Goal: Information Seeking & Learning: Learn about a topic

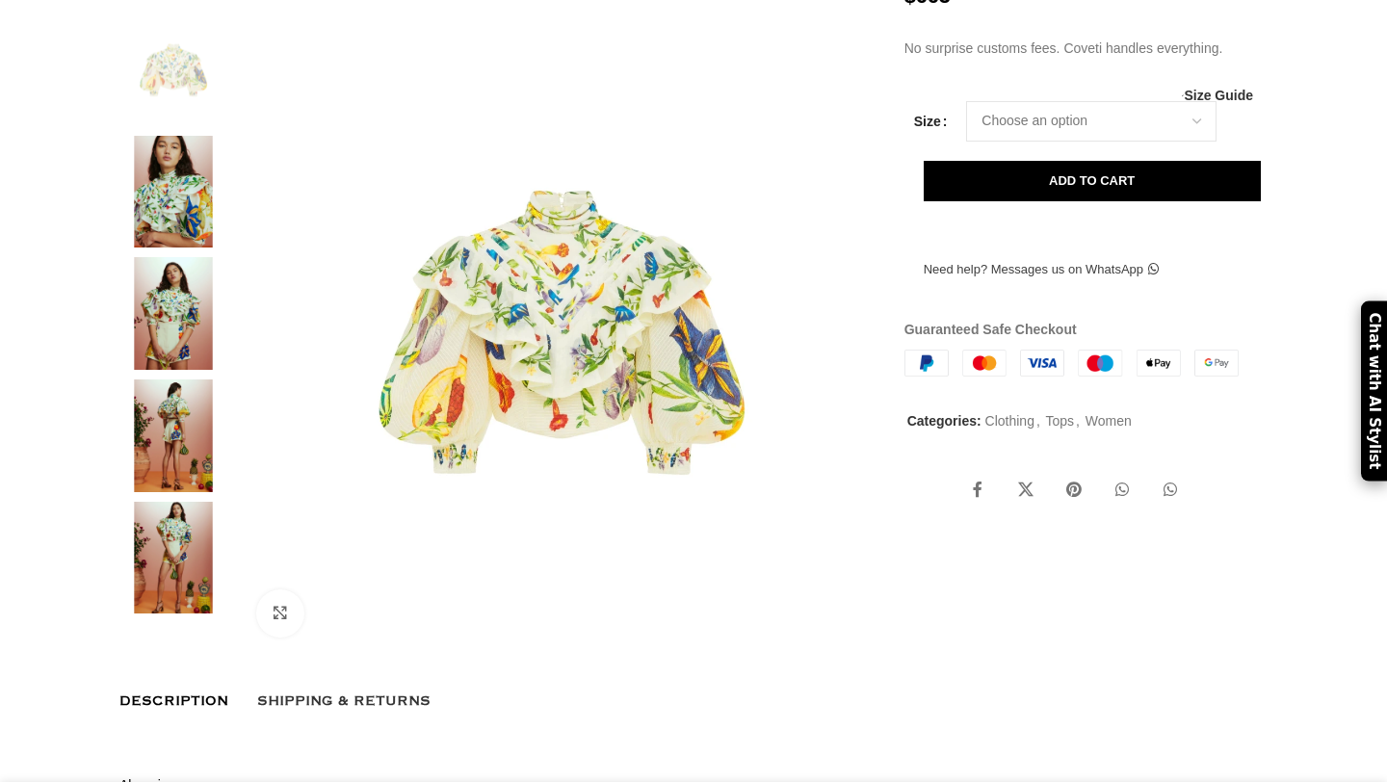
click at [181, 242] on img at bounding box center [173, 192] width 117 height 113
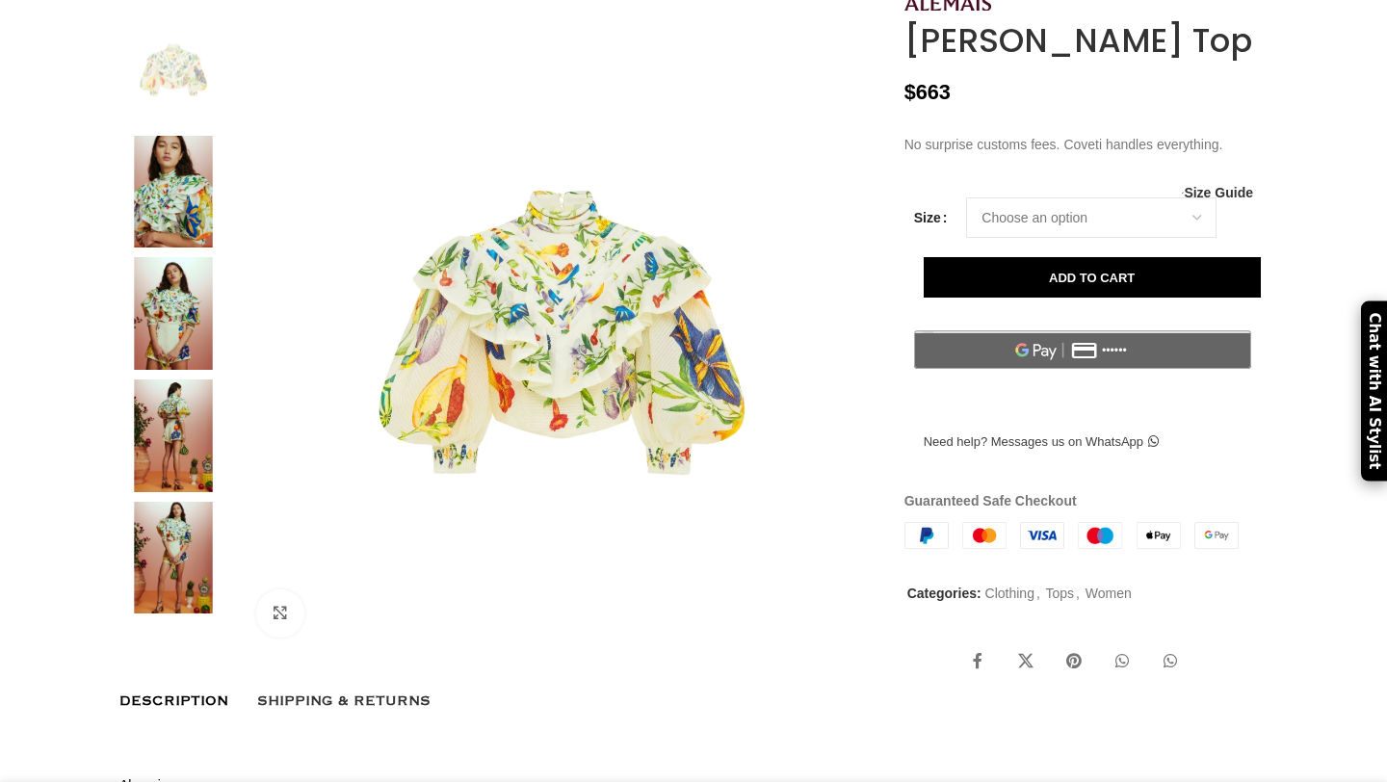
click at [166, 361] on img at bounding box center [173, 313] width 117 height 113
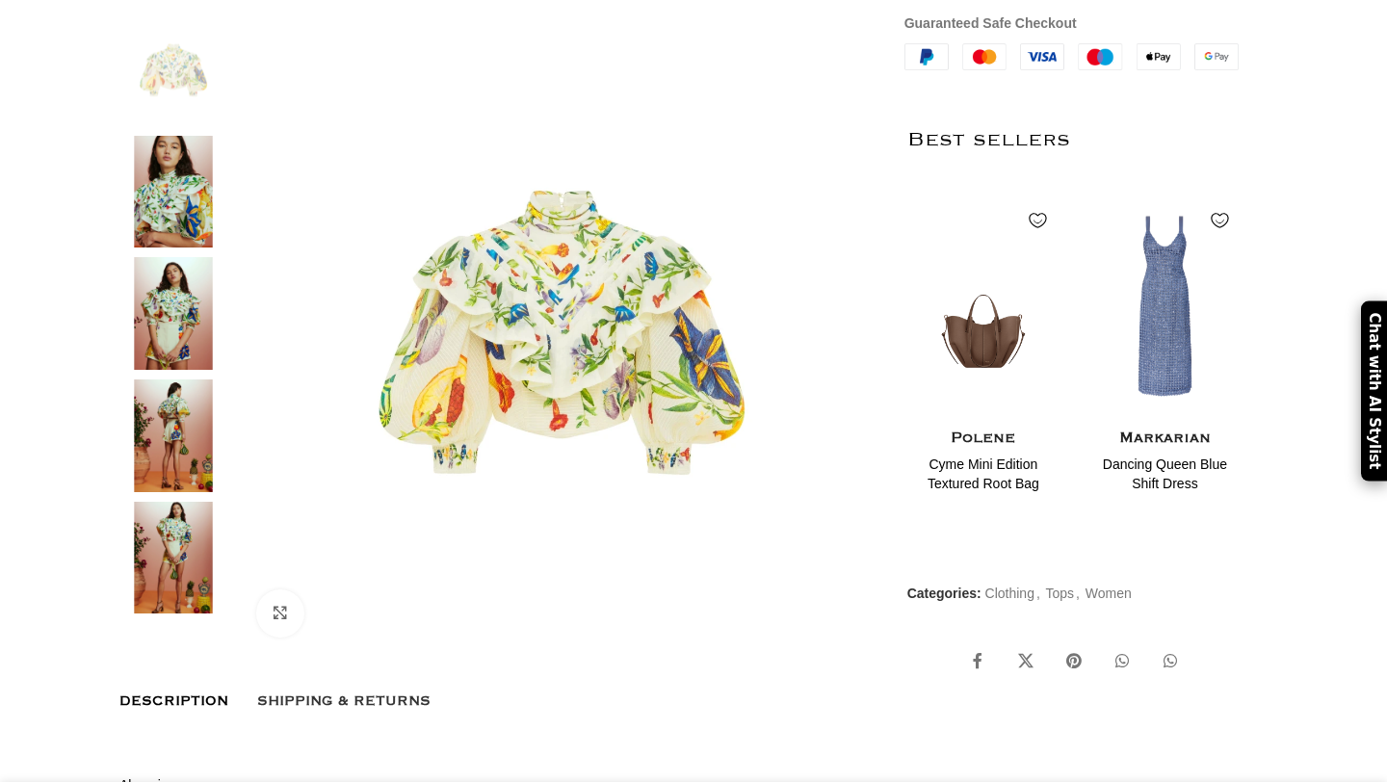
click at [170, 347] on img at bounding box center [173, 313] width 117 height 113
click at [181, 466] on img at bounding box center [173, 435] width 117 height 113
click at [180, 596] on img at bounding box center [173, 558] width 117 height 113
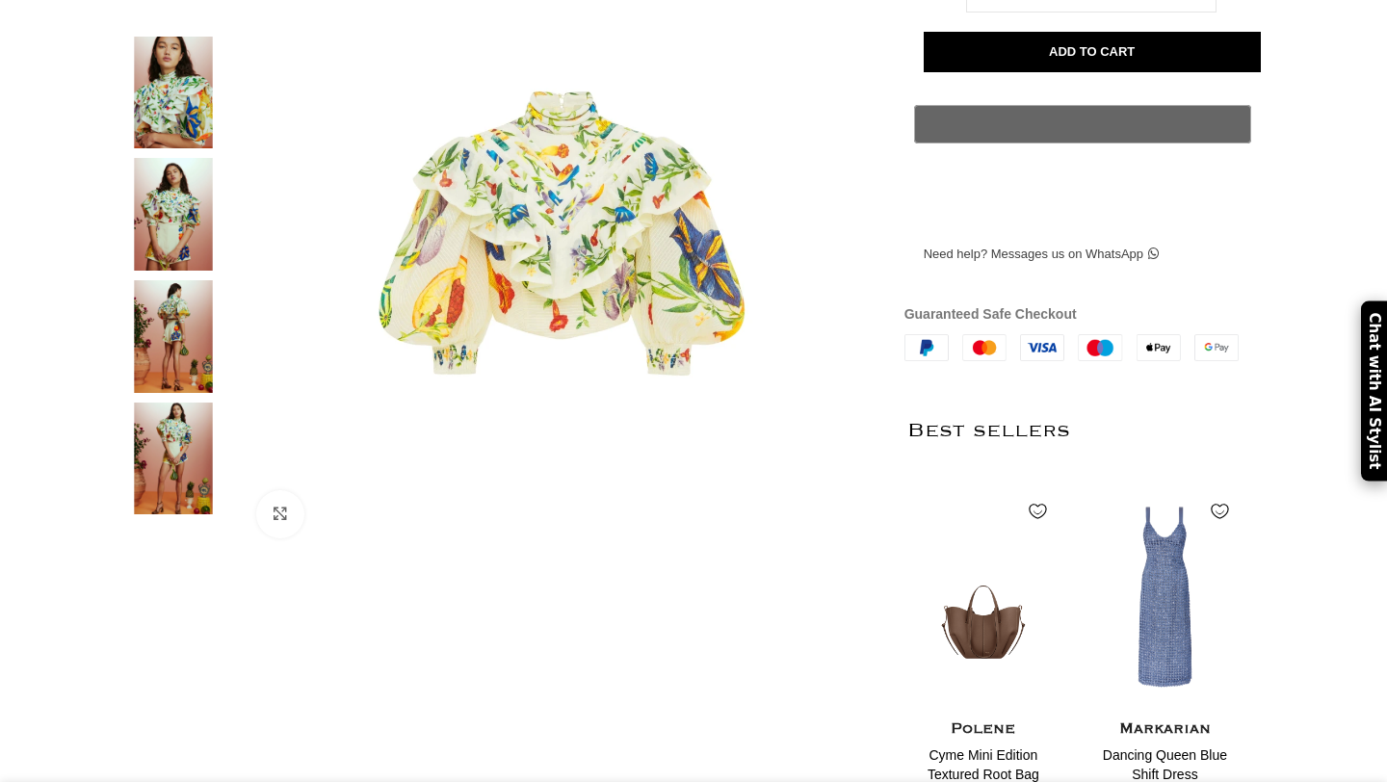
scroll to position [0, 202]
click at [198, 459] on img at bounding box center [173, 459] width 117 height 113
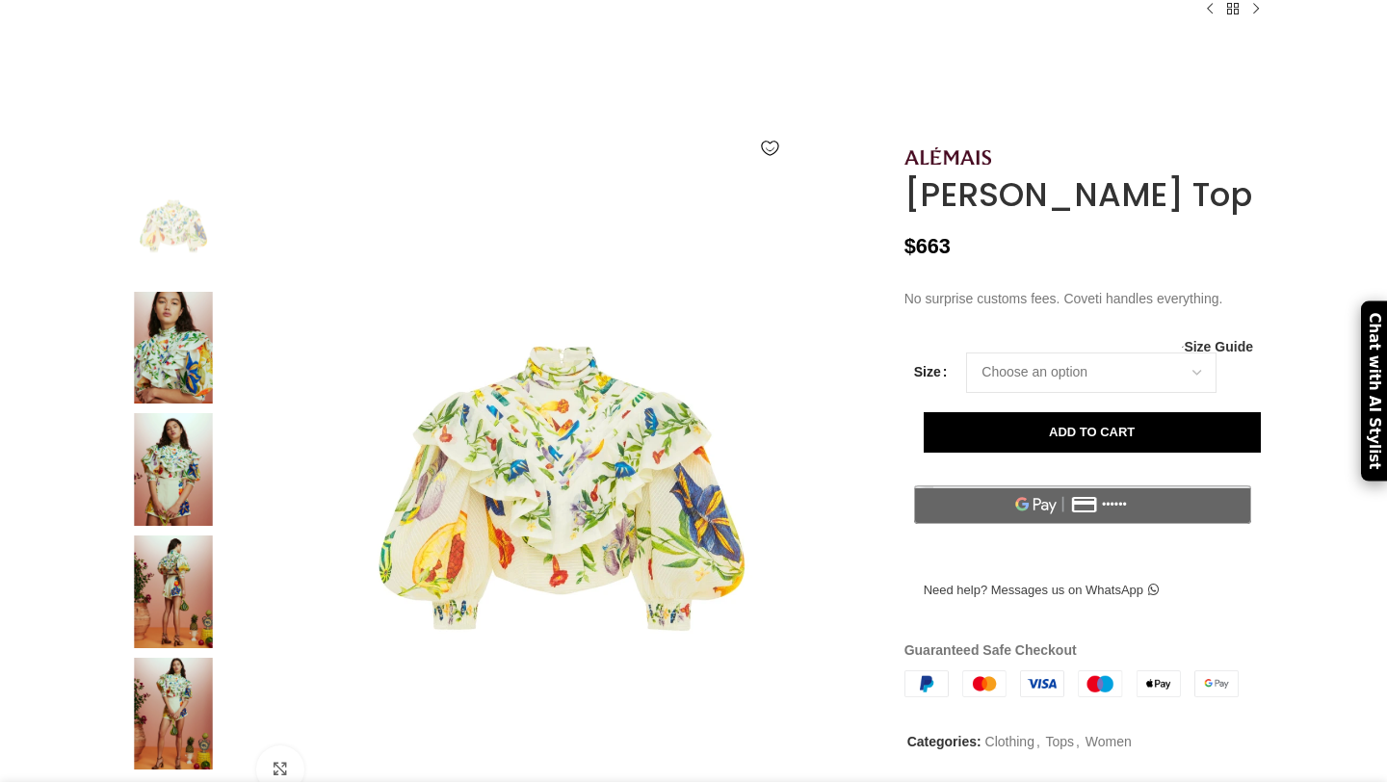
click at [152, 403] on img at bounding box center [173, 348] width 117 height 113
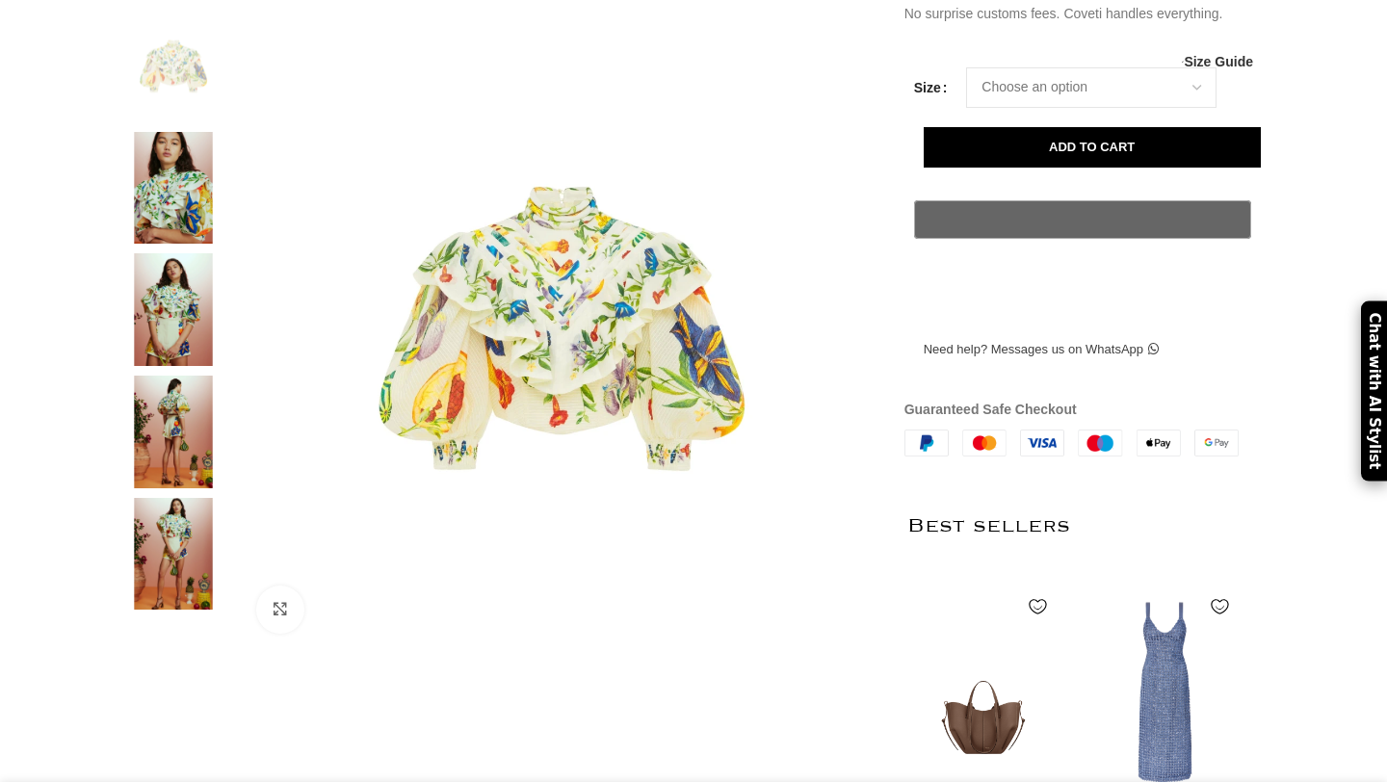
scroll to position [362, 0]
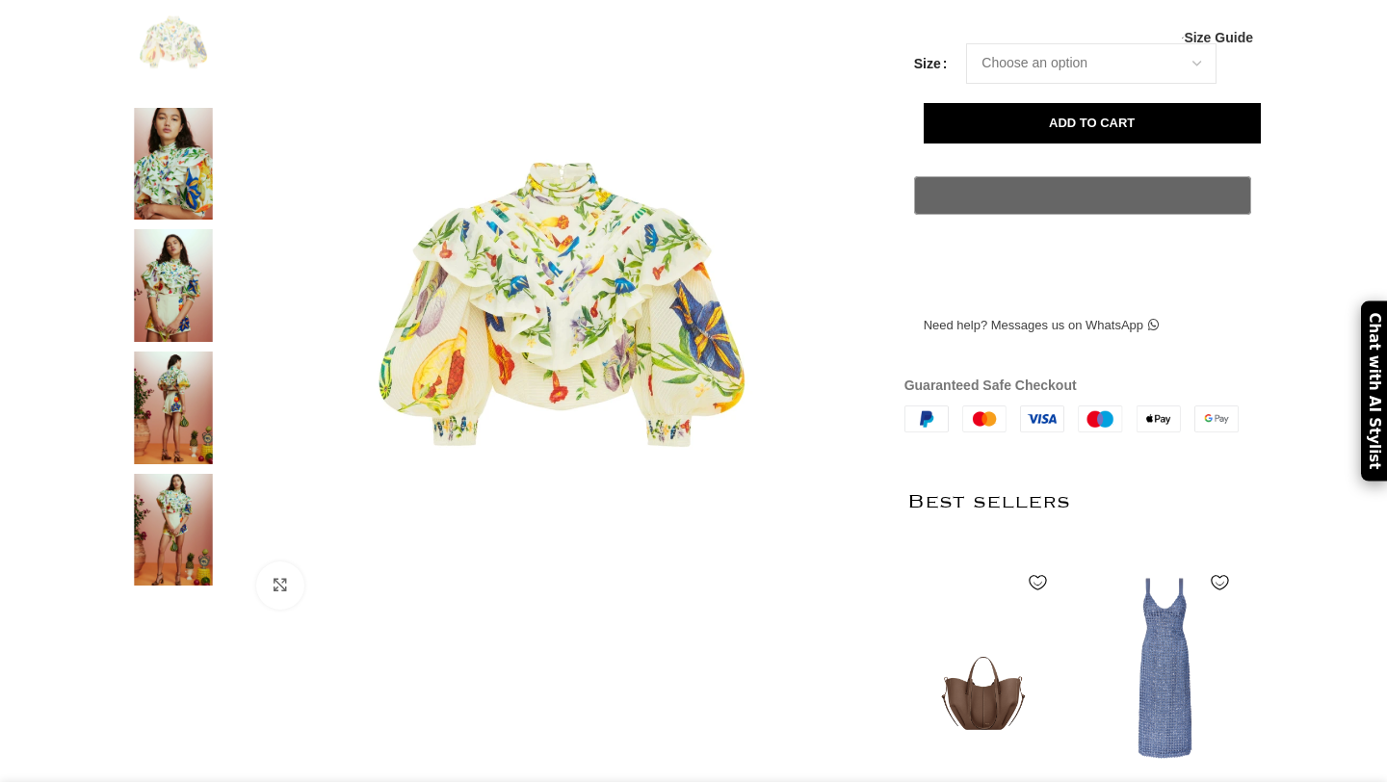
click at [167, 342] on img at bounding box center [173, 285] width 117 height 113
click at [169, 572] on img at bounding box center [173, 530] width 117 height 113
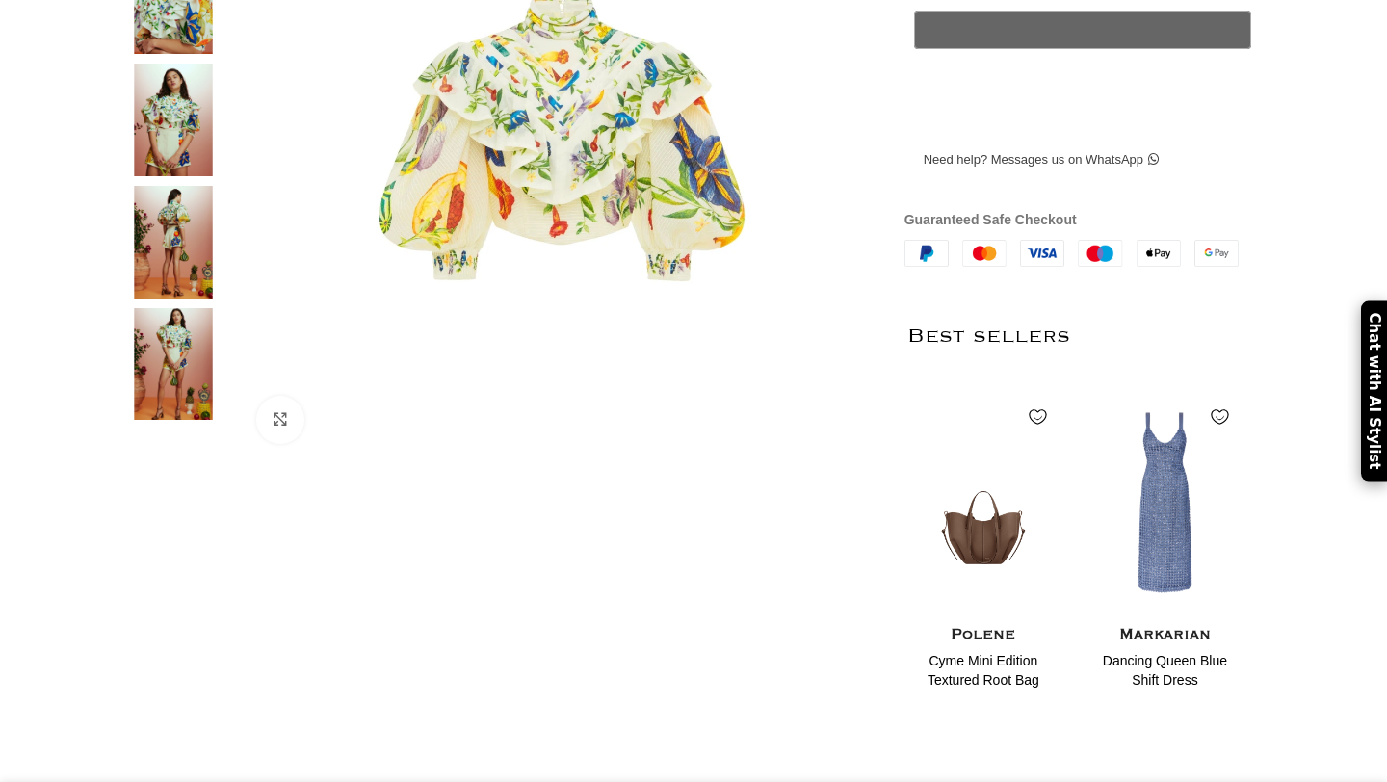
scroll to position [593, 0]
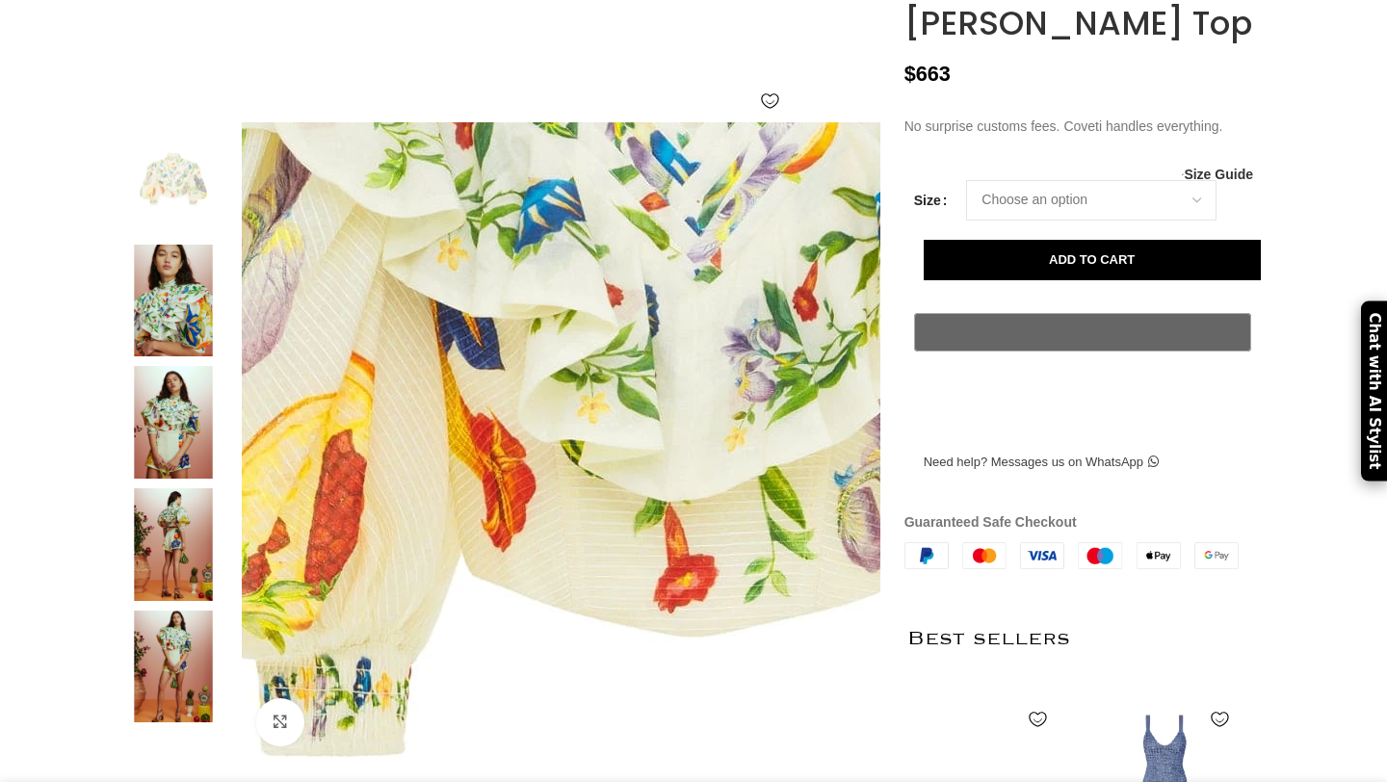
scroll to position [207, 0]
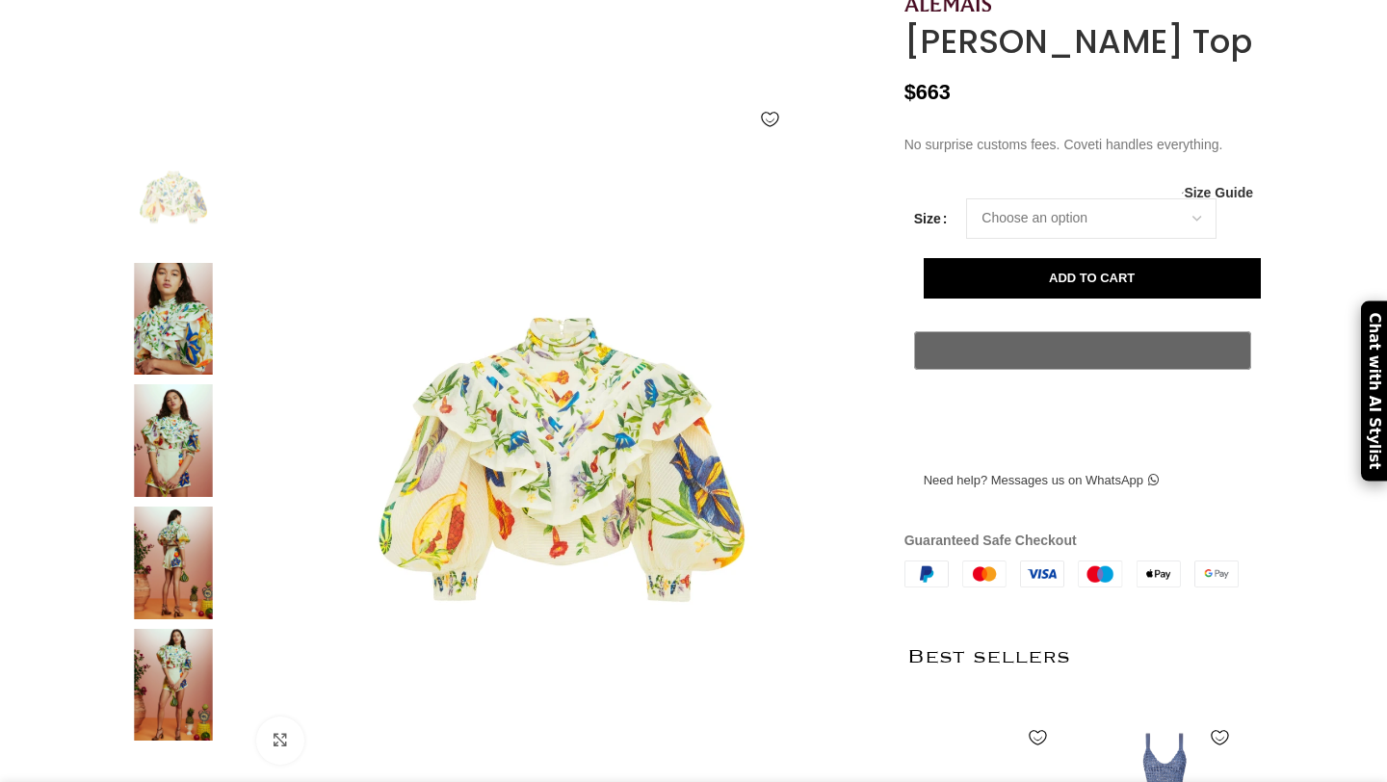
click at [176, 346] on img at bounding box center [173, 319] width 117 height 113
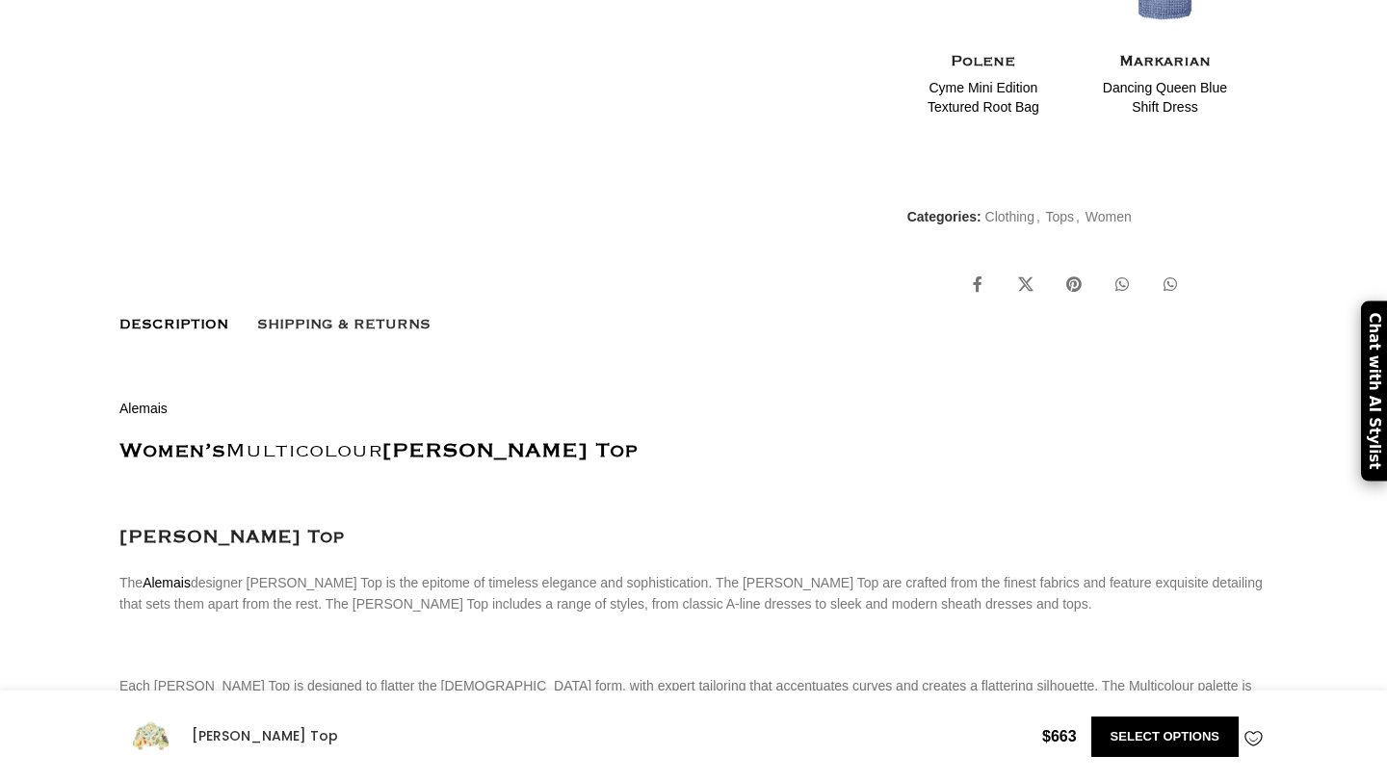
scroll to position [1295, 0]
